Goal: Task Accomplishment & Management: Complete application form

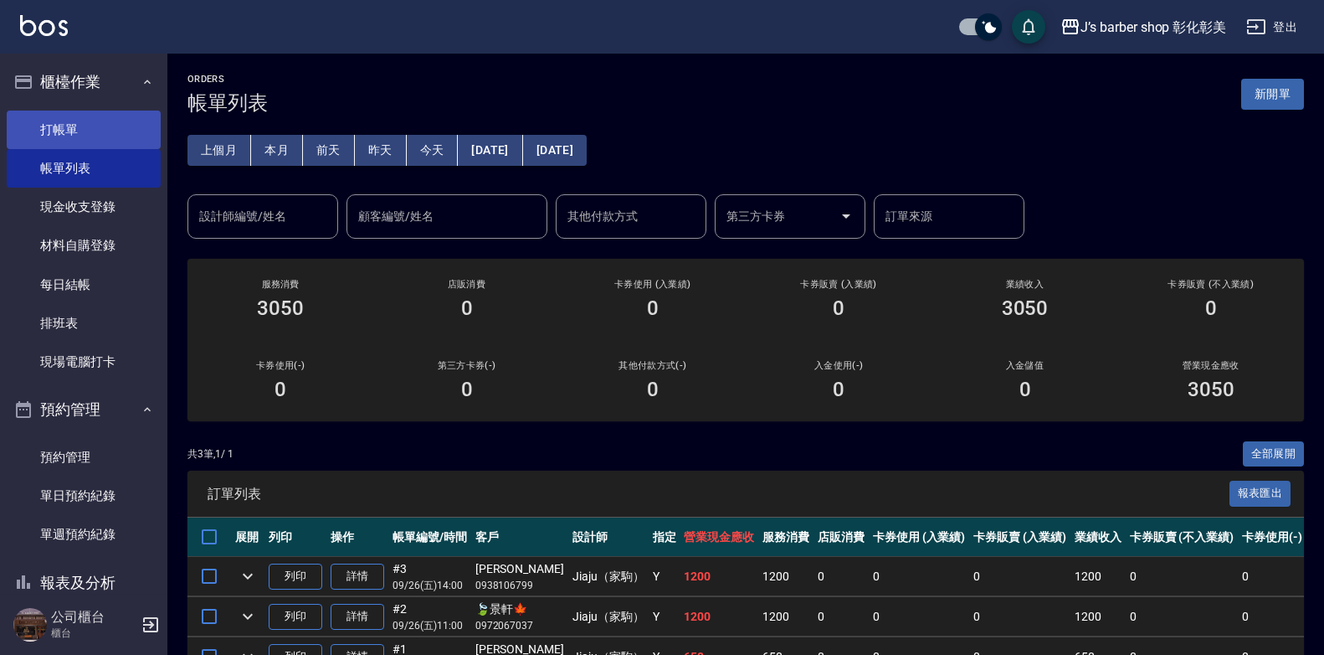
click at [90, 126] on link "打帳單" at bounding box center [84, 129] width 154 height 39
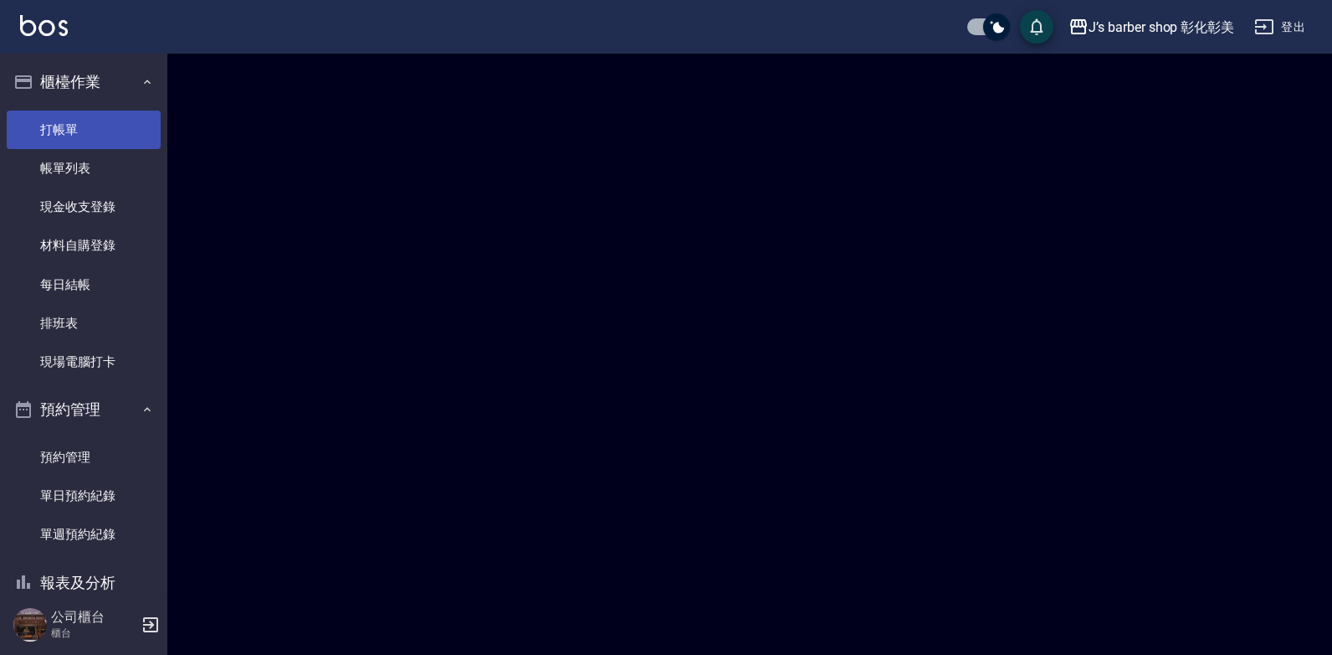
click at [90, 126] on link "打帳單" at bounding box center [84, 129] width 154 height 39
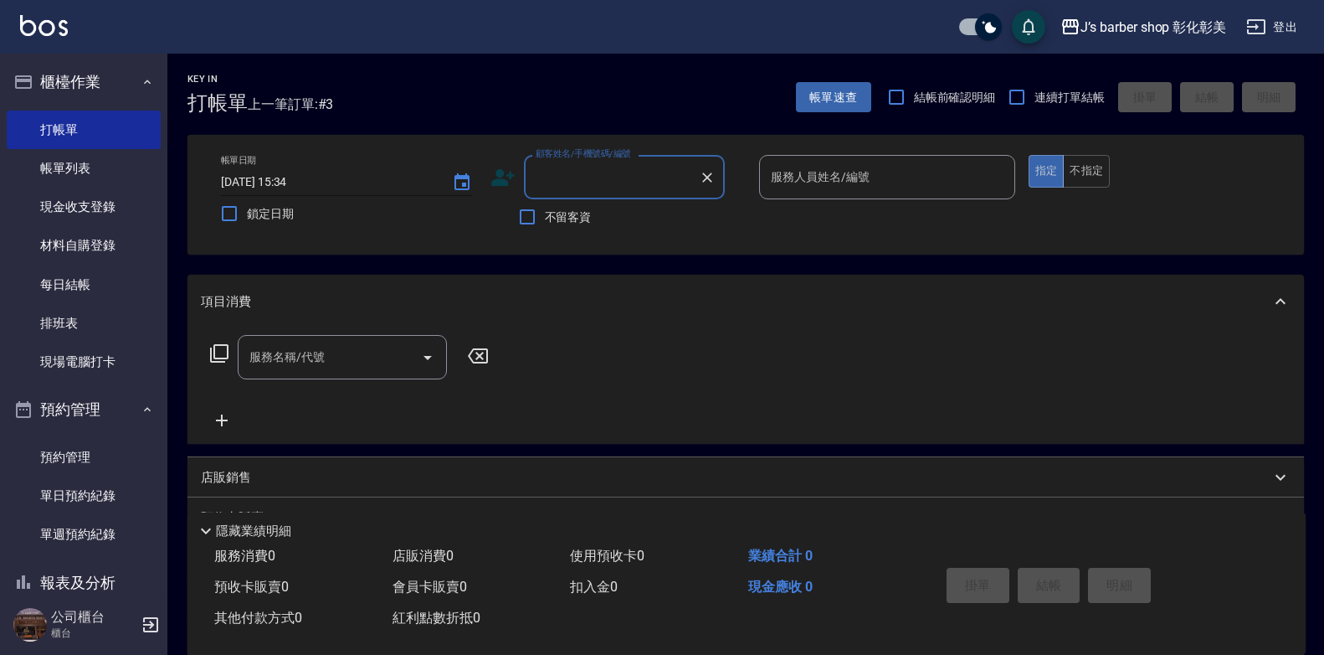
click at [290, 181] on input "[DATE] 15:34" at bounding box center [328, 182] width 214 height 28
click at [296, 177] on input "[DATE] 14:00" at bounding box center [328, 182] width 214 height 28
type input "[DATE] 15:00"
click at [557, 177] on input "顧客姓名/手機號碼/編號" at bounding box center [611, 176] width 161 height 29
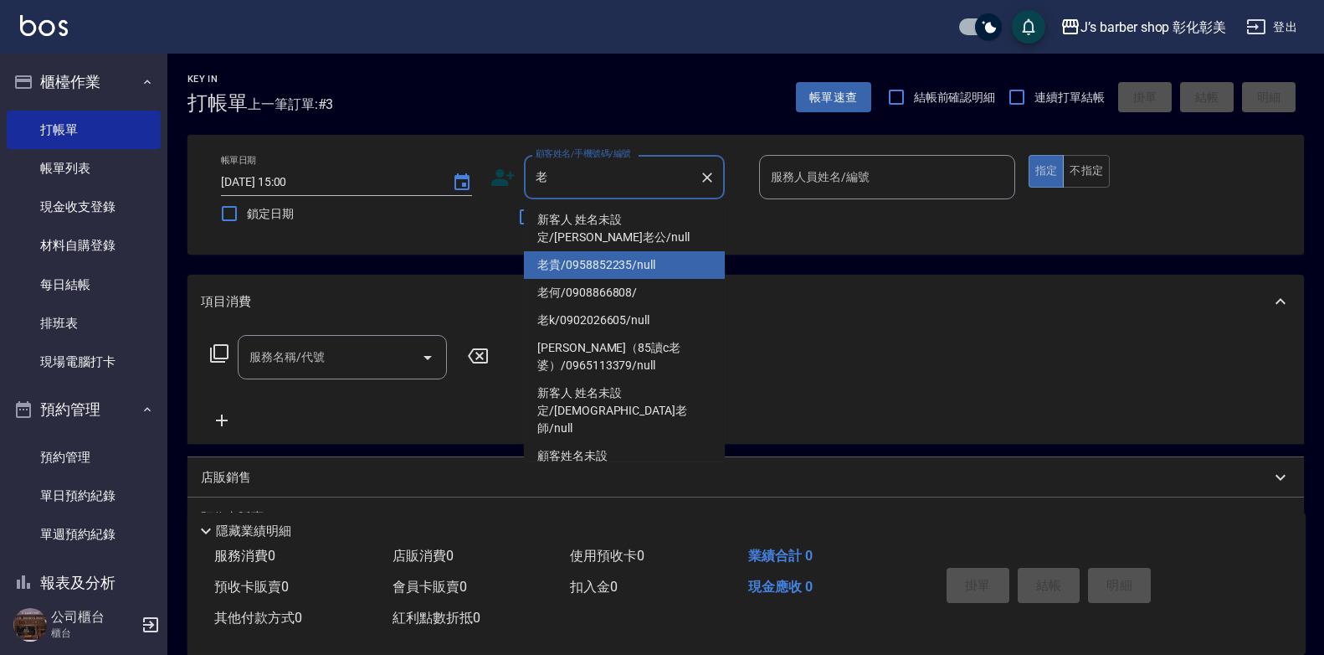
click at [598, 262] on li "老貴/0958852235/null" at bounding box center [624, 265] width 201 height 28
type input "老貴/0958852235/null"
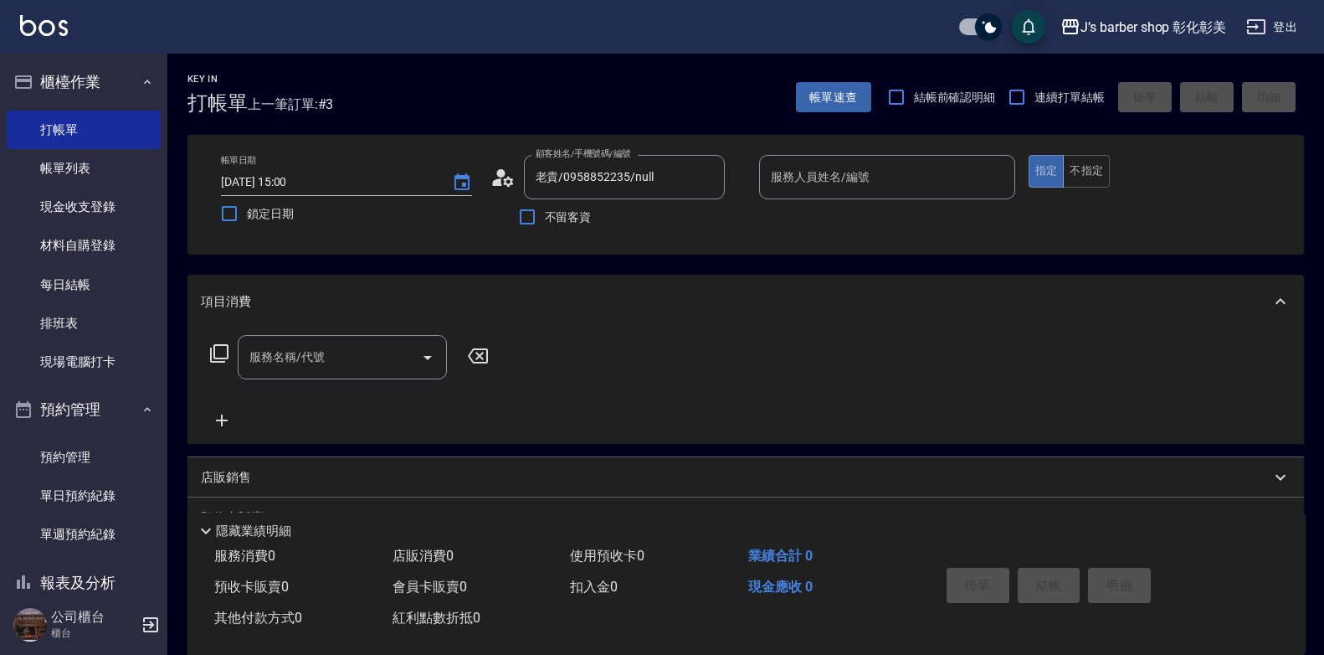
click at [598, 262] on div "Key In 打帳單 上一筆訂單:#3 帳單速查 結帳前確認明細 連續打單結帳 掛單 結帳 明細 帳單日期 [DATE] 15:00 鎖定日期 顧客姓名/手機…" at bounding box center [745, 436] width 1157 height 765
drag, startPoint x: 598, startPoint y: 262, endPoint x: 866, endPoint y: 182, distance: 279.4
click at [866, 185] on div "服務人員姓名/編號 服務人員姓名/編號" at bounding box center [887, 177] width 256 height 44
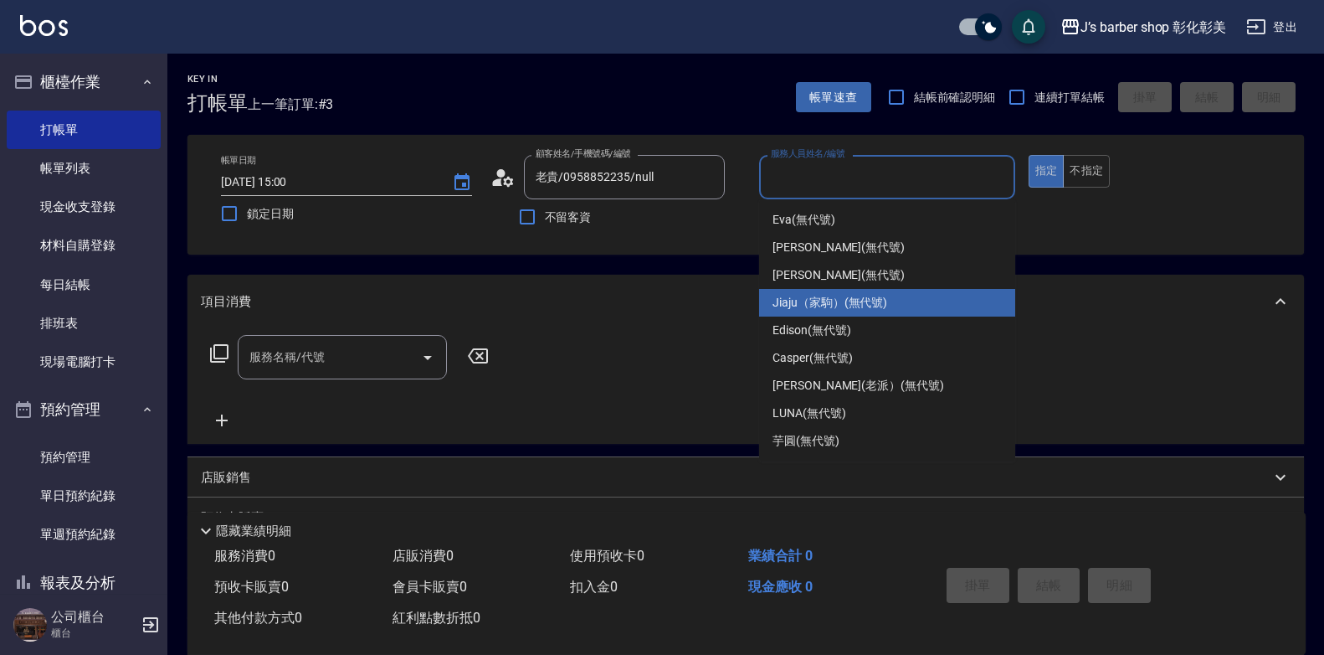
click at [843, 301] on span "Jiaju（家駒） (無代號)" at bounding box center [830, 303] width 115 height 18
type input "Jiaju（家駒）(無代號)"
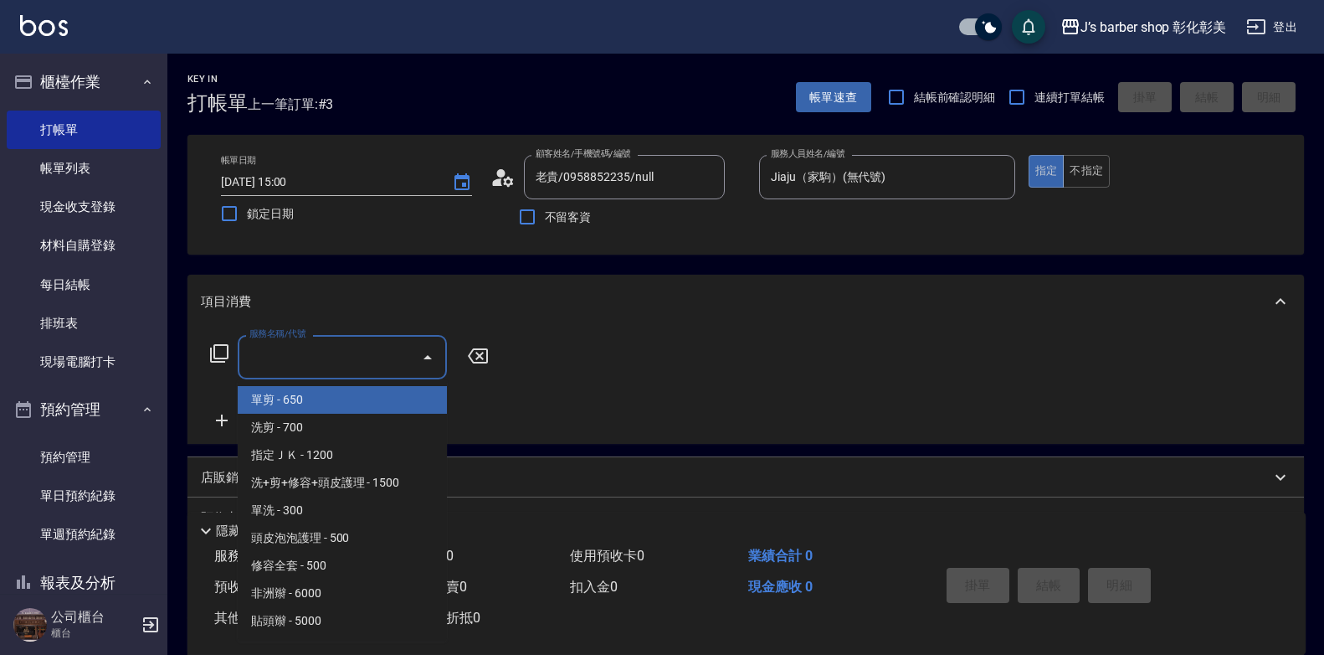
click at [352, 358] on input "服務名稱/代號" at bounding box center [329, 356] width 169 height 29
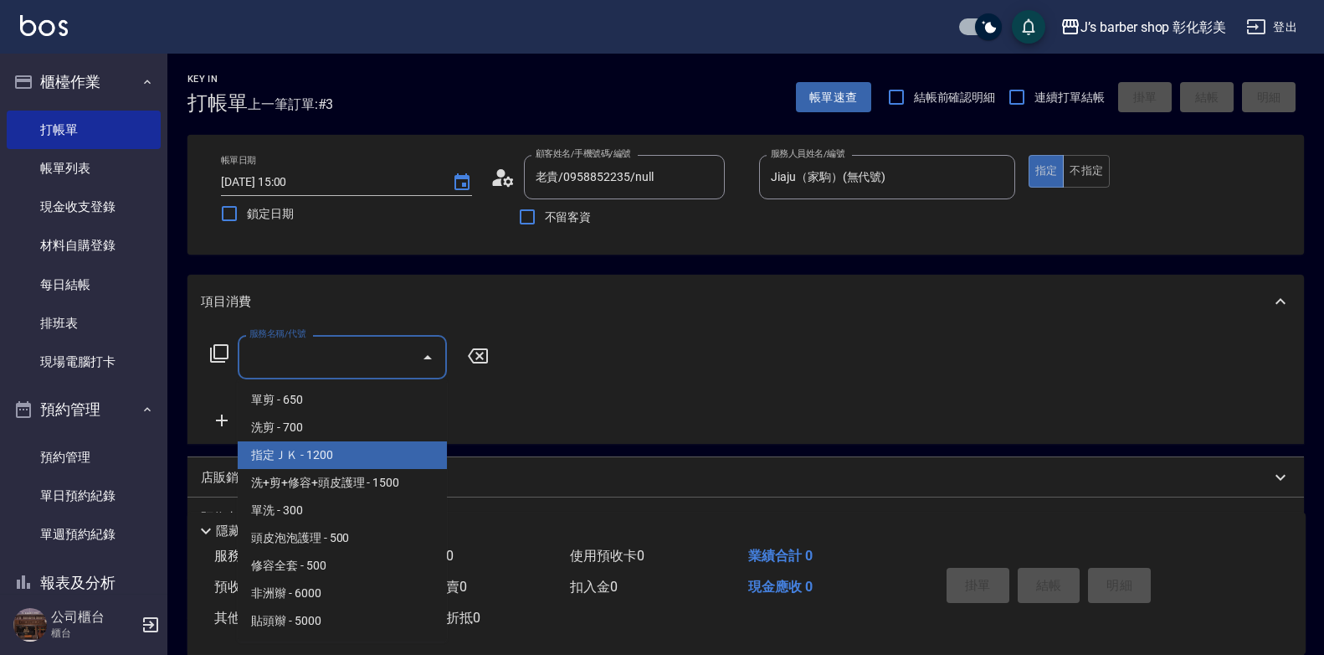
click at [352, 442] on span "指定ＪＫ - 1200" at bounding box center [342, 455] width 209 height 28
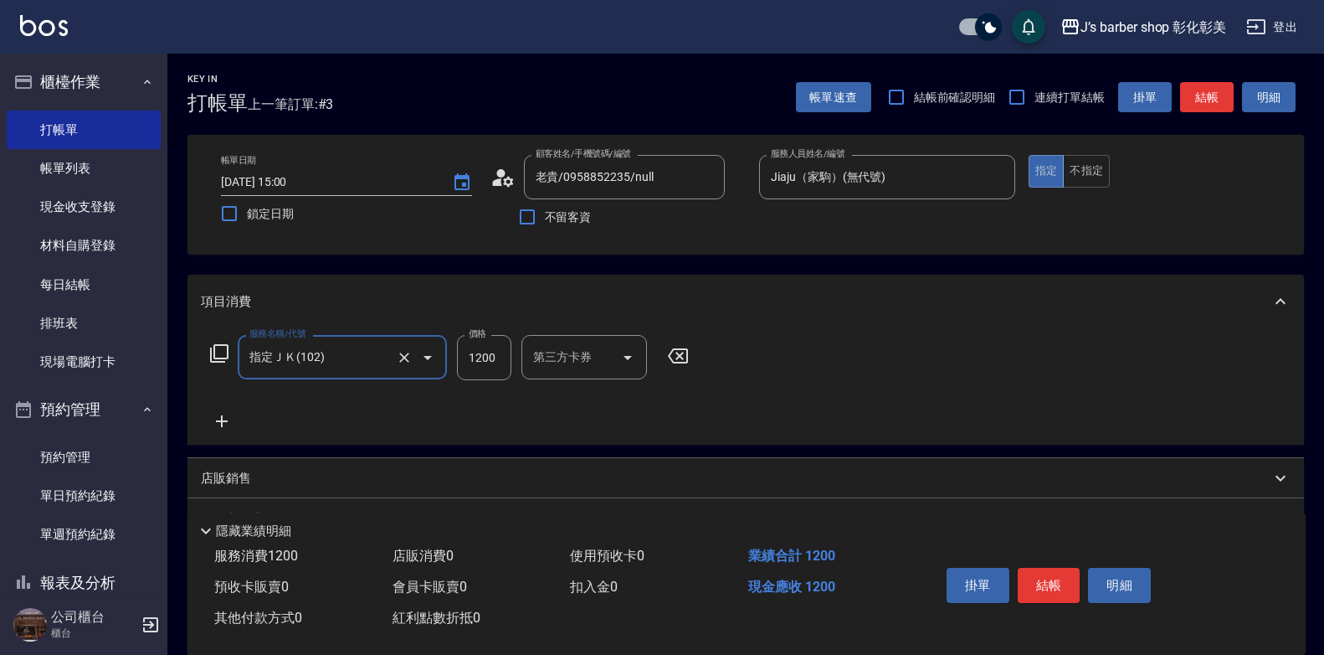
type input "指定ＪＫ(102)"
click at [555, 367] on input "互助洗-1" at bounding box center [571, 356] width 85 height 29
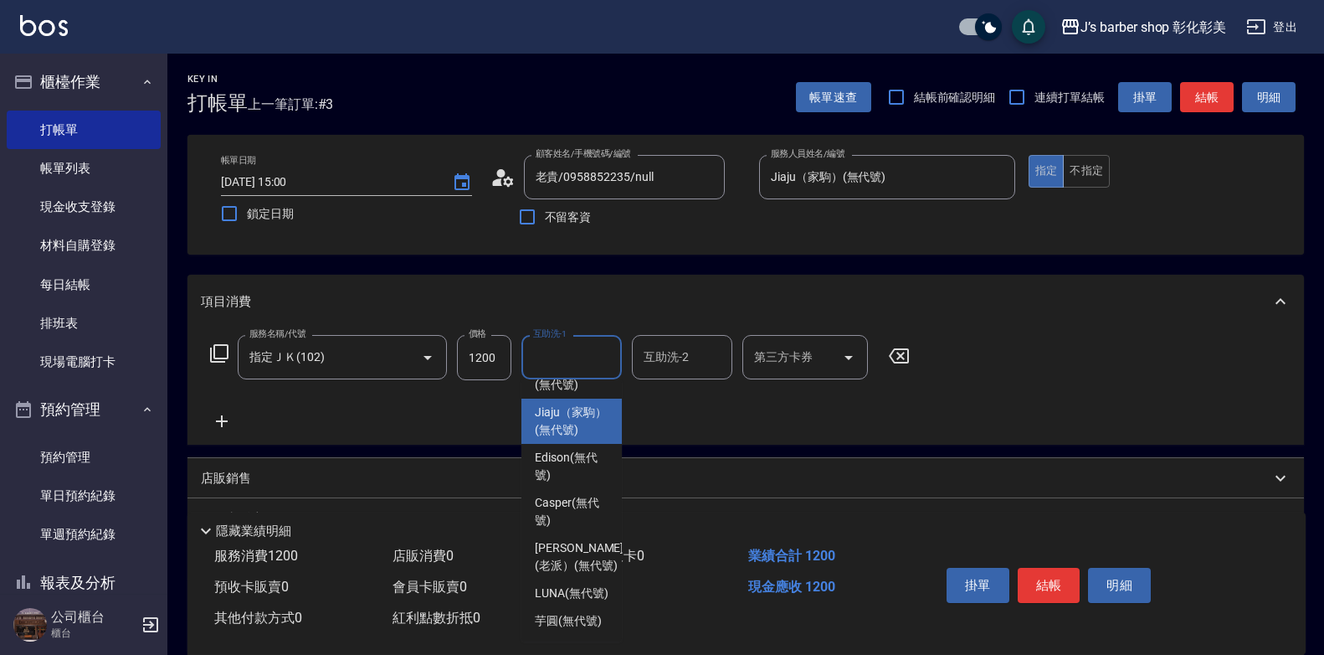
scroll to position [176, 0]
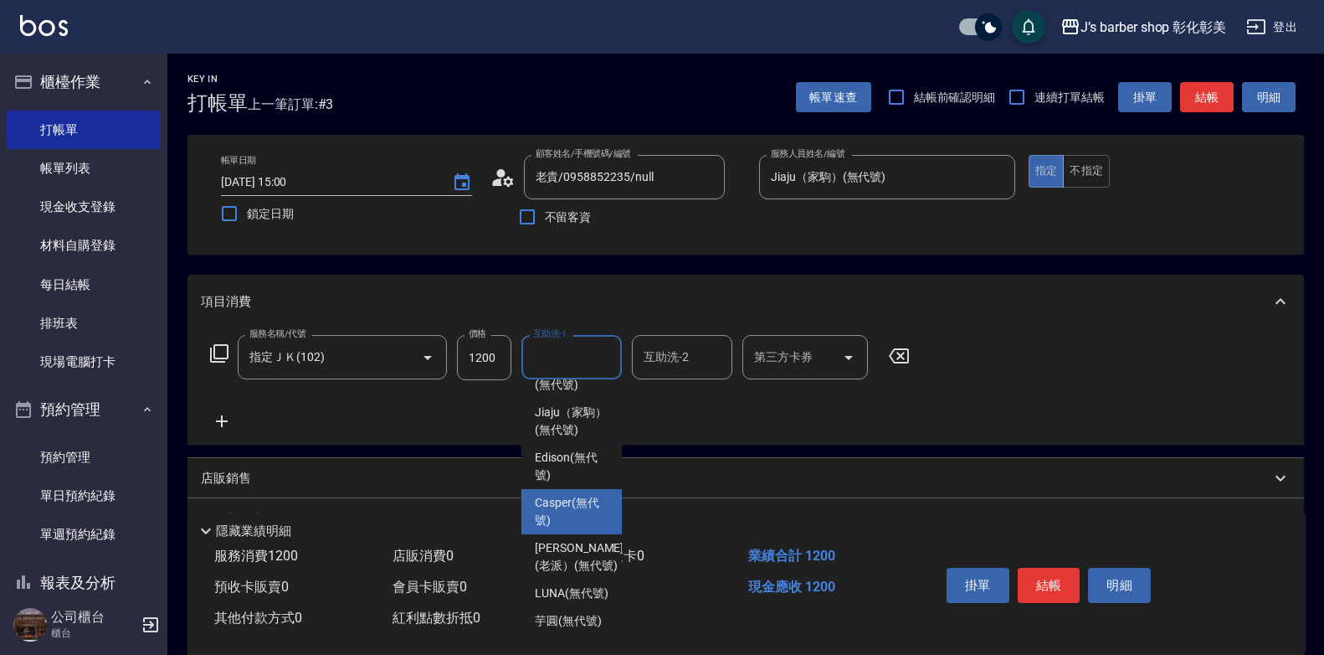
click at [572, 494] on span "Casper (無代號)" at bounding box center [572, 511] width 74 height 35
type input "Casper(無代號)"
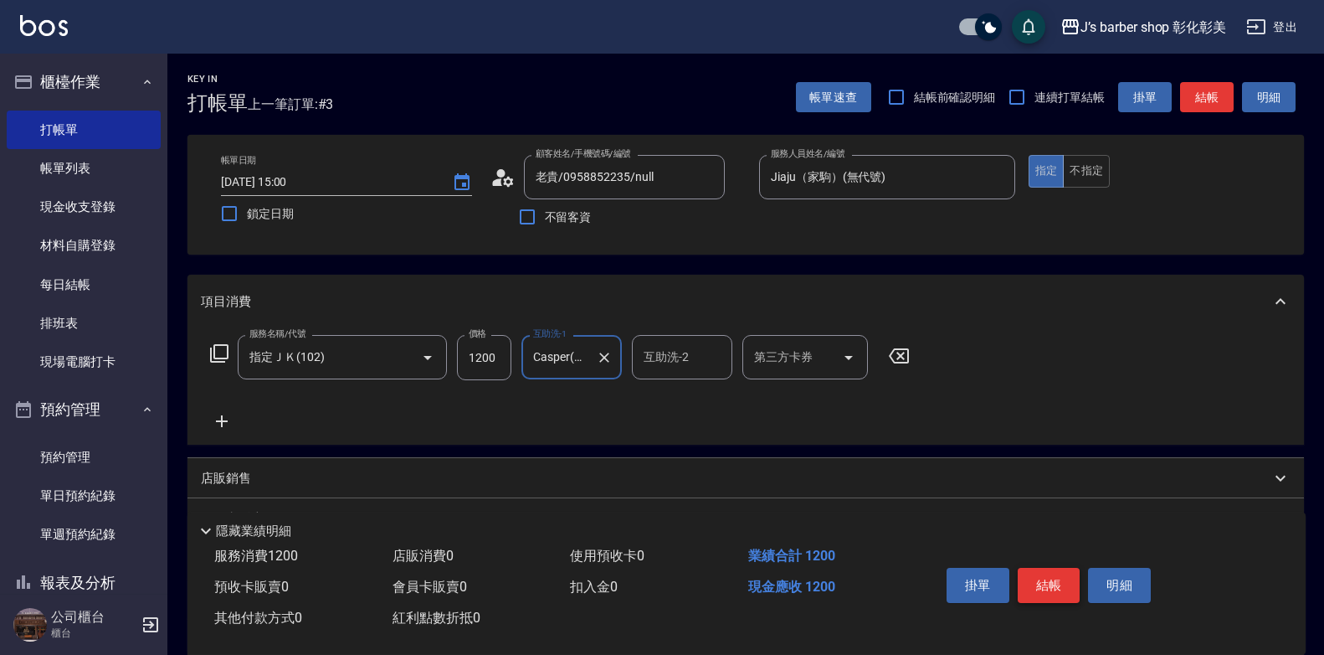
click at [1046, 573] on button "結帳" at bounding box center [1049, 584] width 63 height 35
